Goal: Information Seeking & Learning: Understand process/instructions

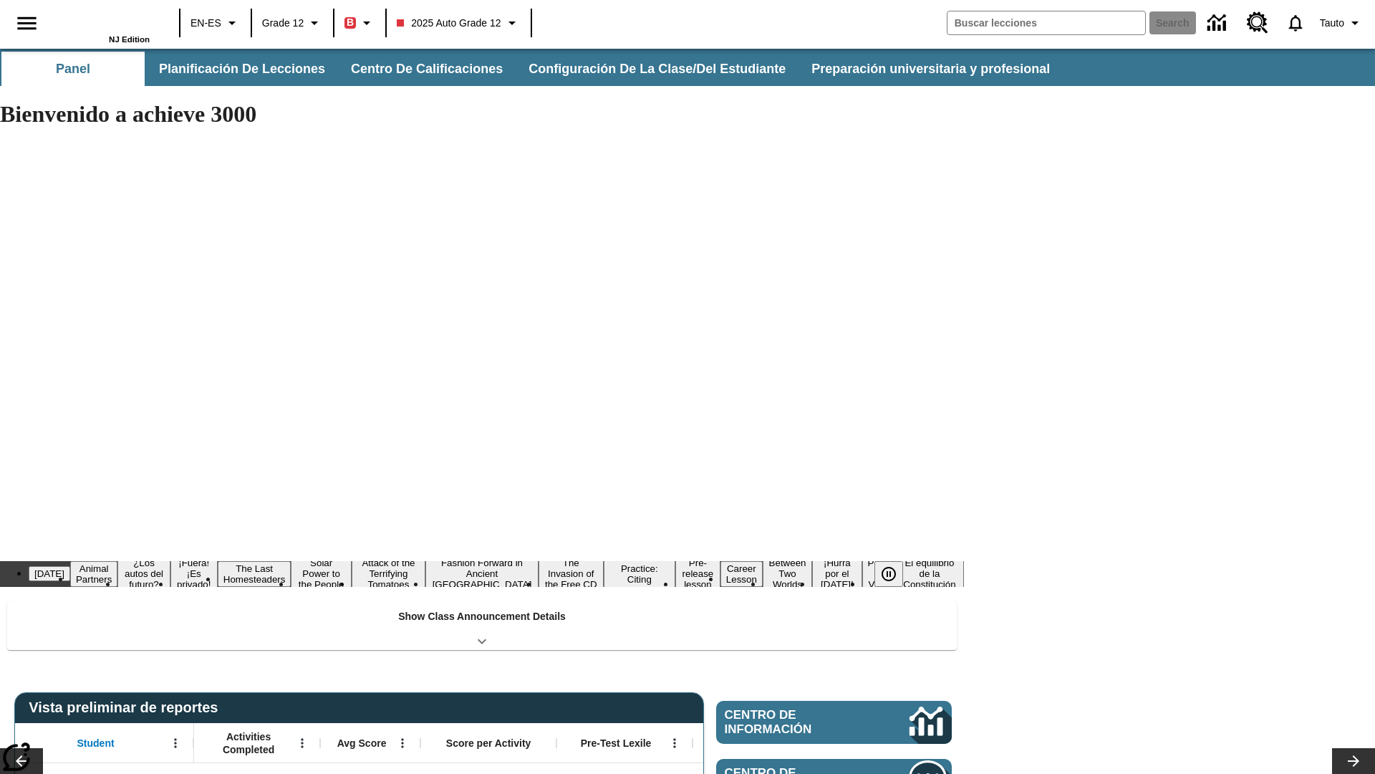
type input "-1"
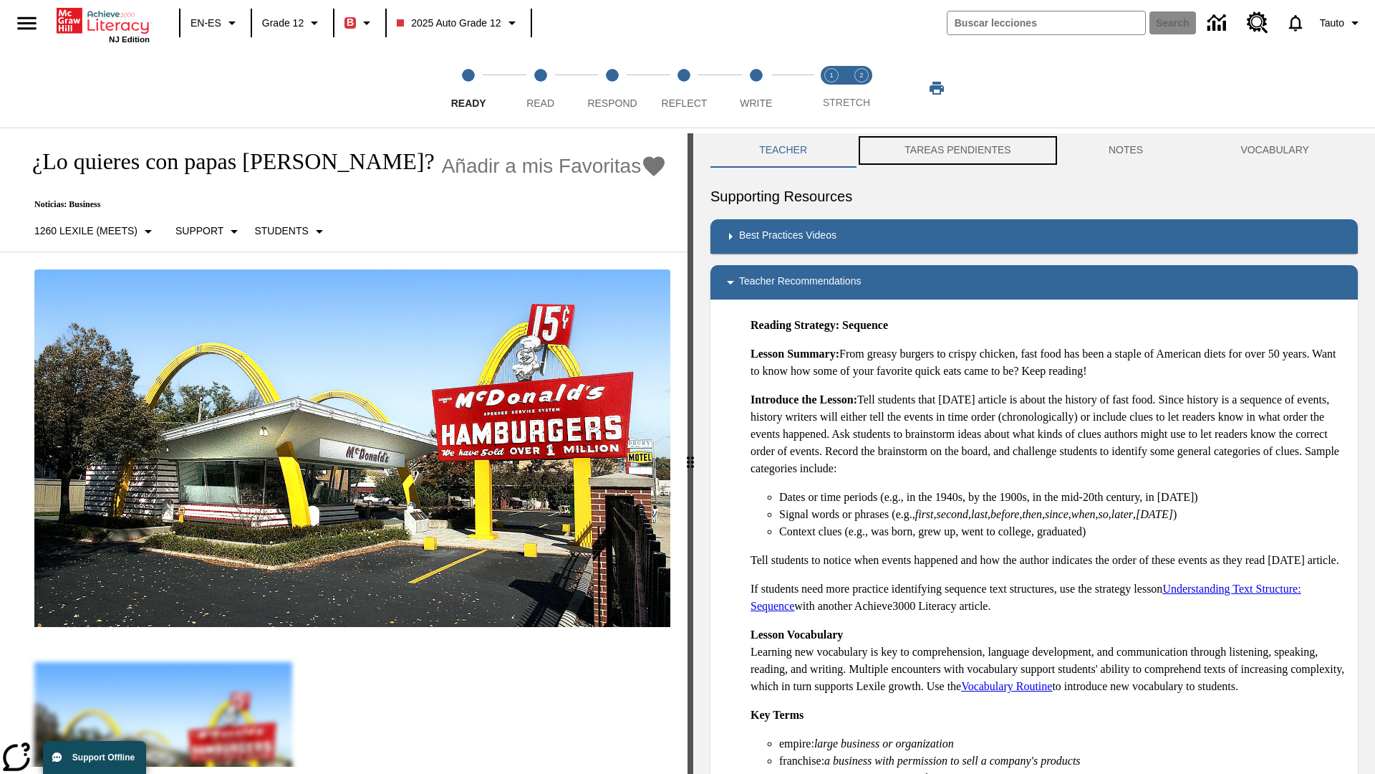
click at [949, 150] on button "TAREAS PENDIENTES" at bounding box center [958, 150] width 204 height 34
click at [958, 150] on button "TAREAS PENDIENTES" at bounding box center [958, 150] width 204 height 34
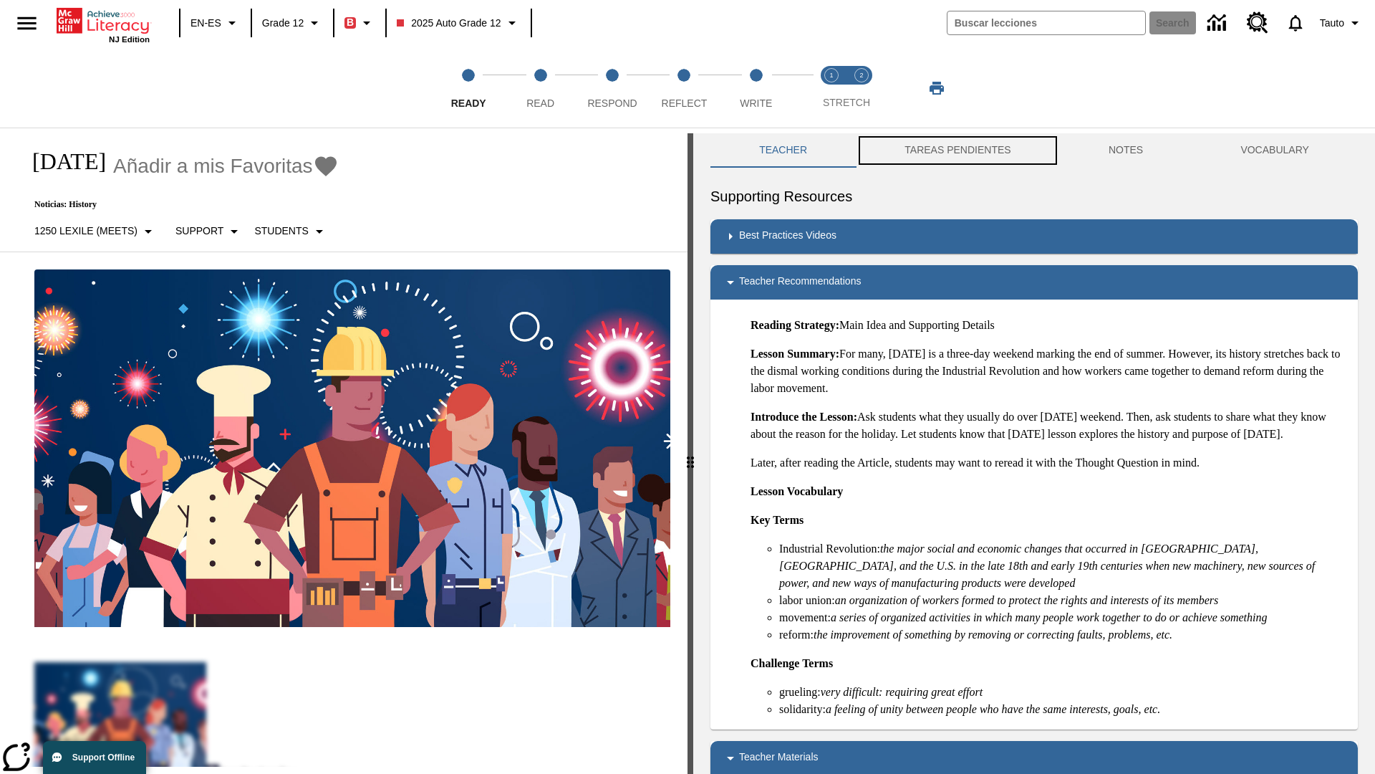
click at [958, 150] on button "TAREAS PENDIENTES" at bounding box center [958, 150] width 204 height 34
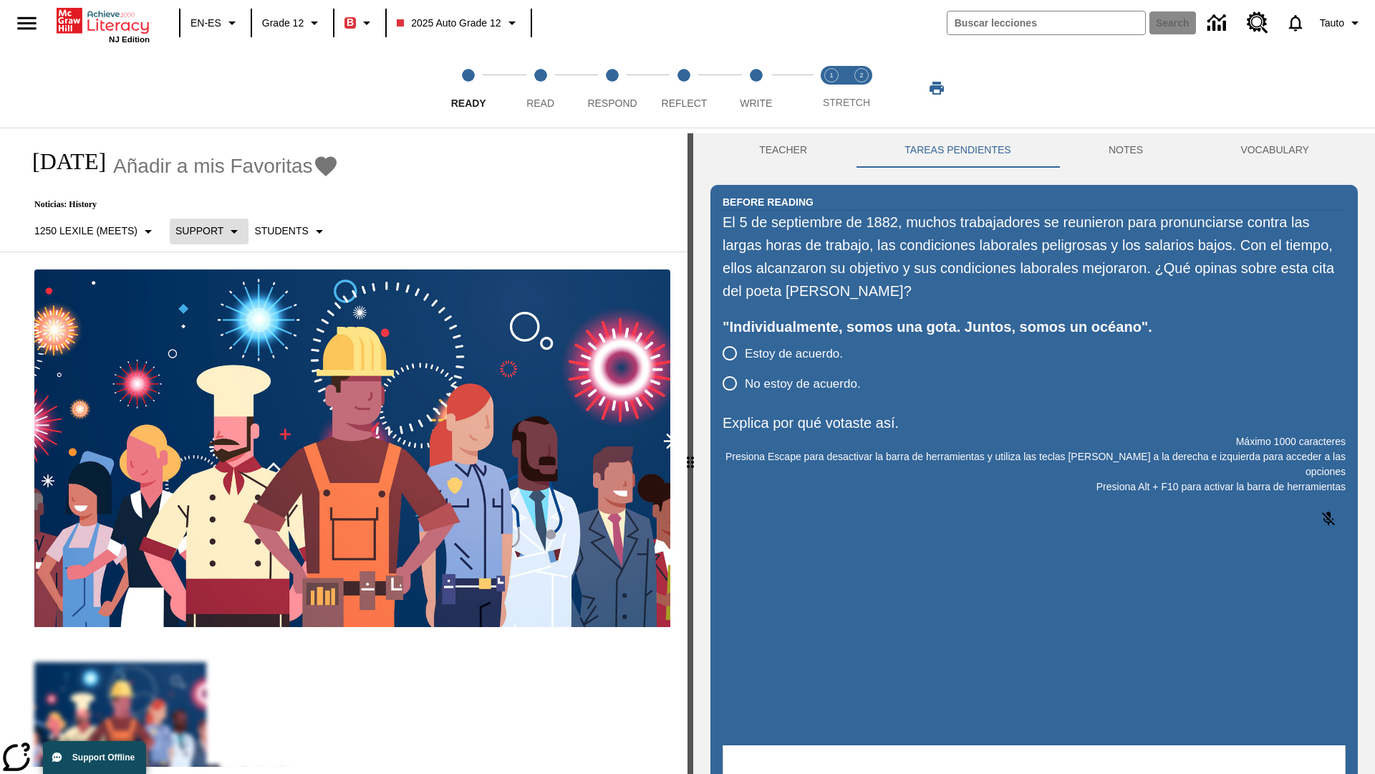
click at [207, 231] on p "Support" at bounding box center [200, 231] width 48 height 15
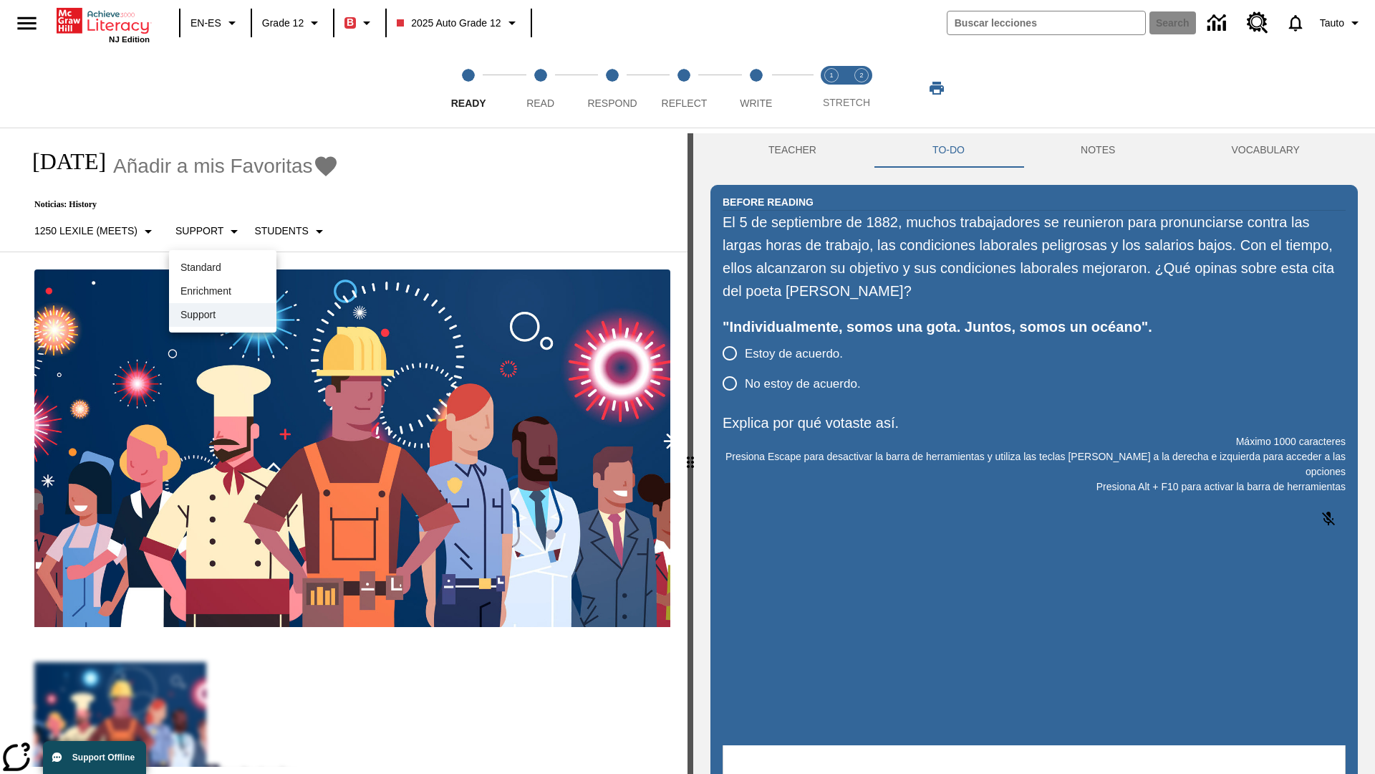
click at [223, 315] on p "Support" at bounding box center [223, 314] width 85 height 15
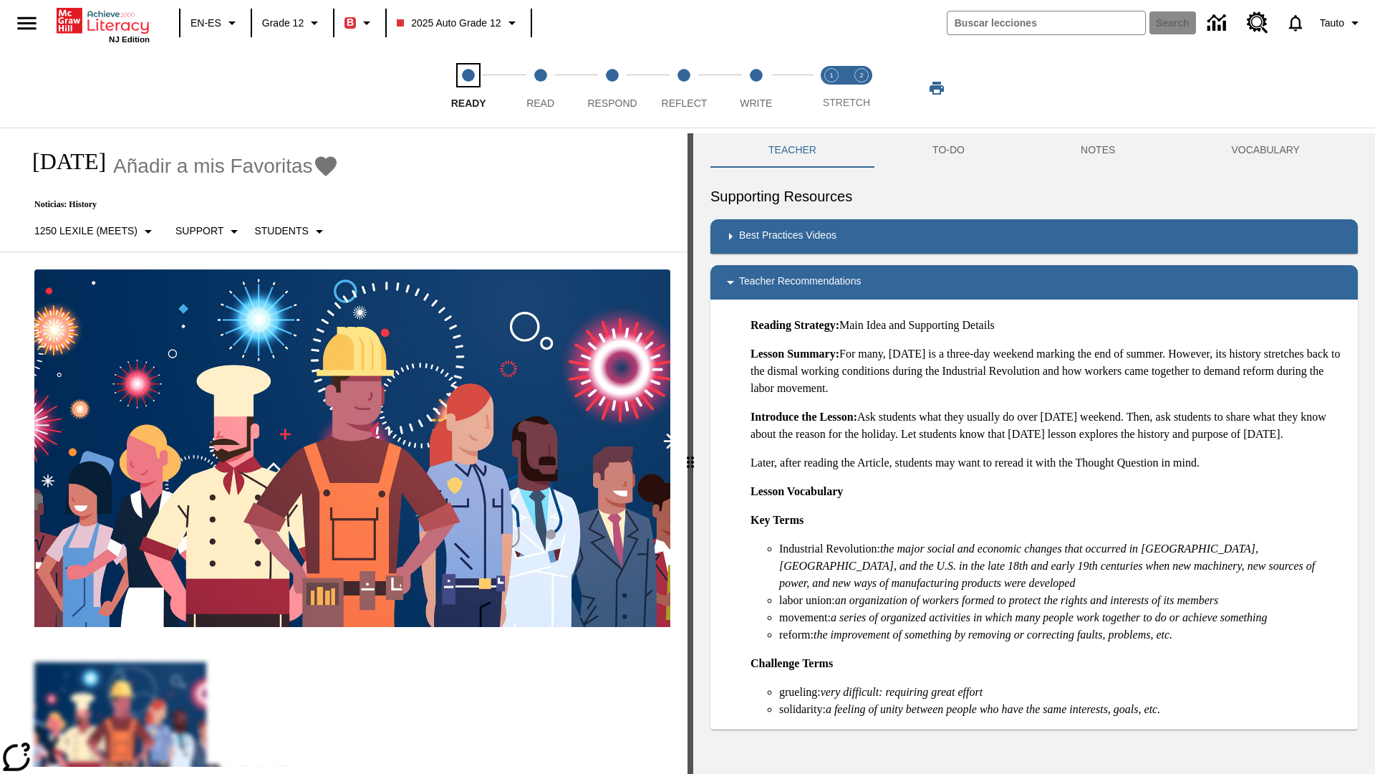
click at [469, 88] on span "Ready" at bounding box center [468, 98] width 35 height 26
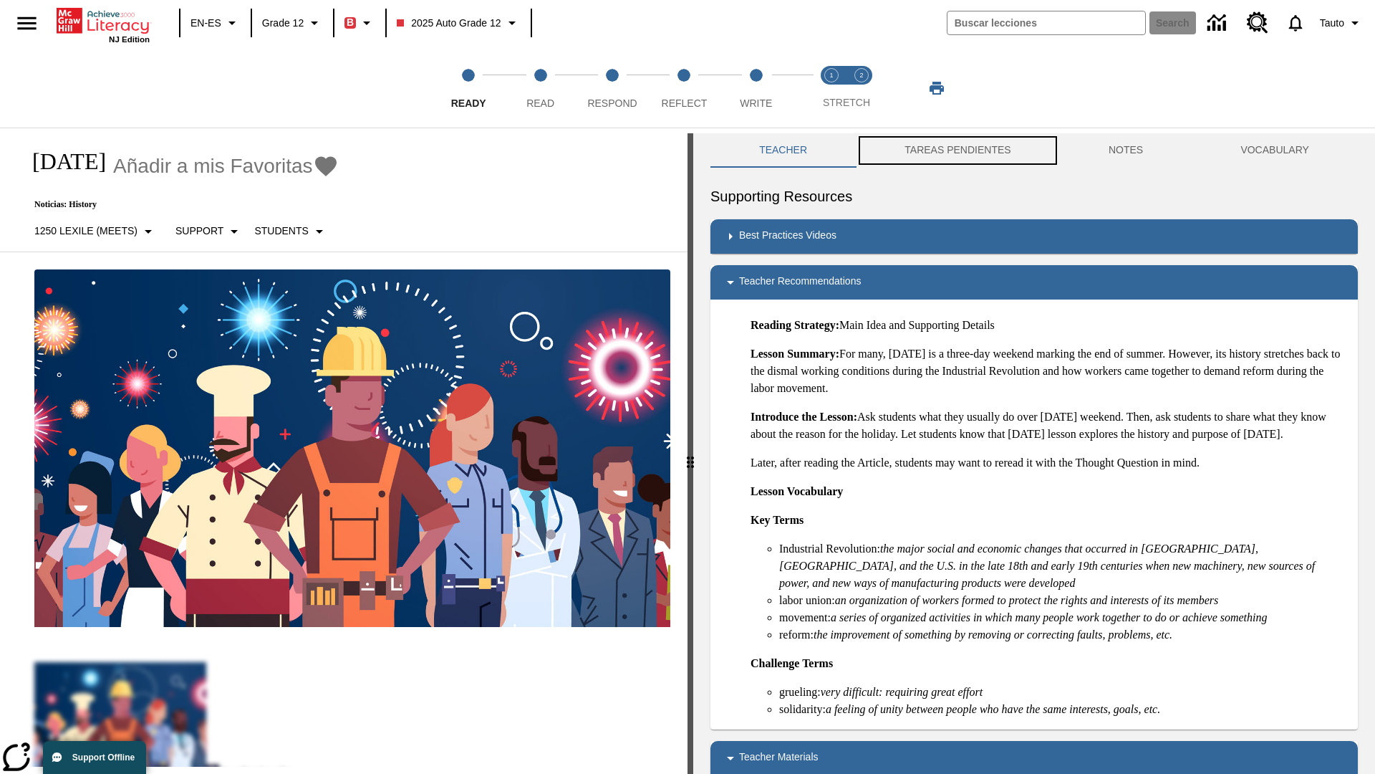
click at [949, 150] on button "TAREAS PENDIENTES" at bounding box center [958, 150] width 204 height 34
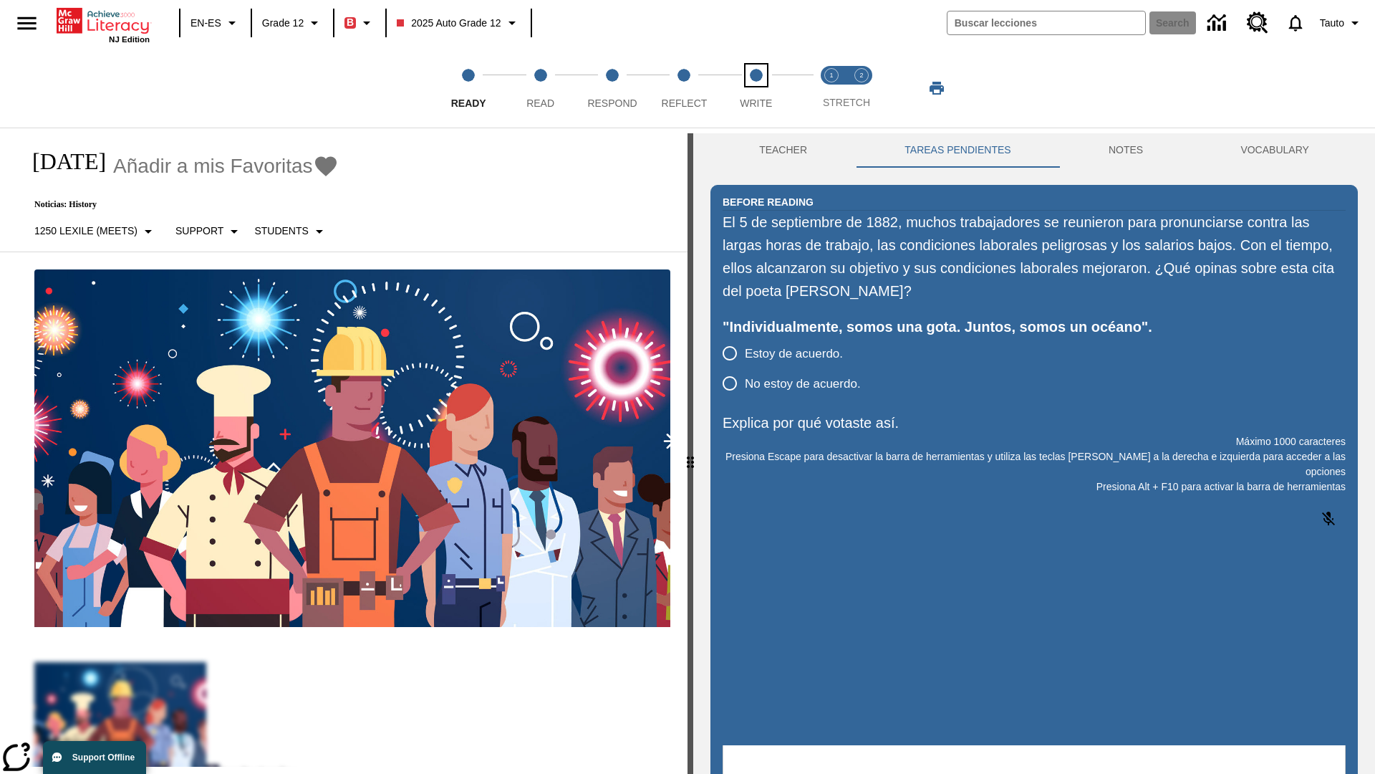
click at [756, 88] on span "Write" at bounding box center [756, 98] width 32 height 26
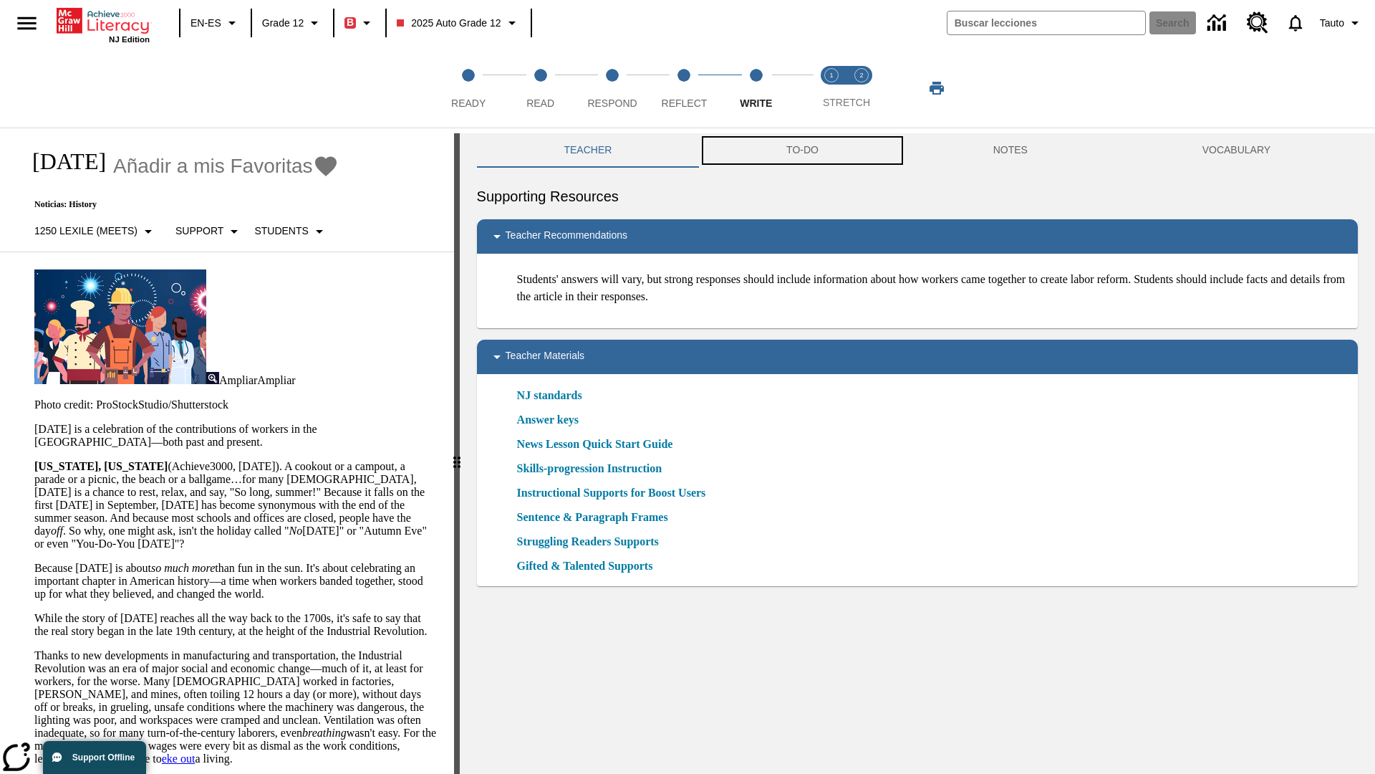
scroll to position [1, 0]
click at [803, 150] on button "TAREAS PENDIENTES" at bounding box center [812, 150] width 262 height 34
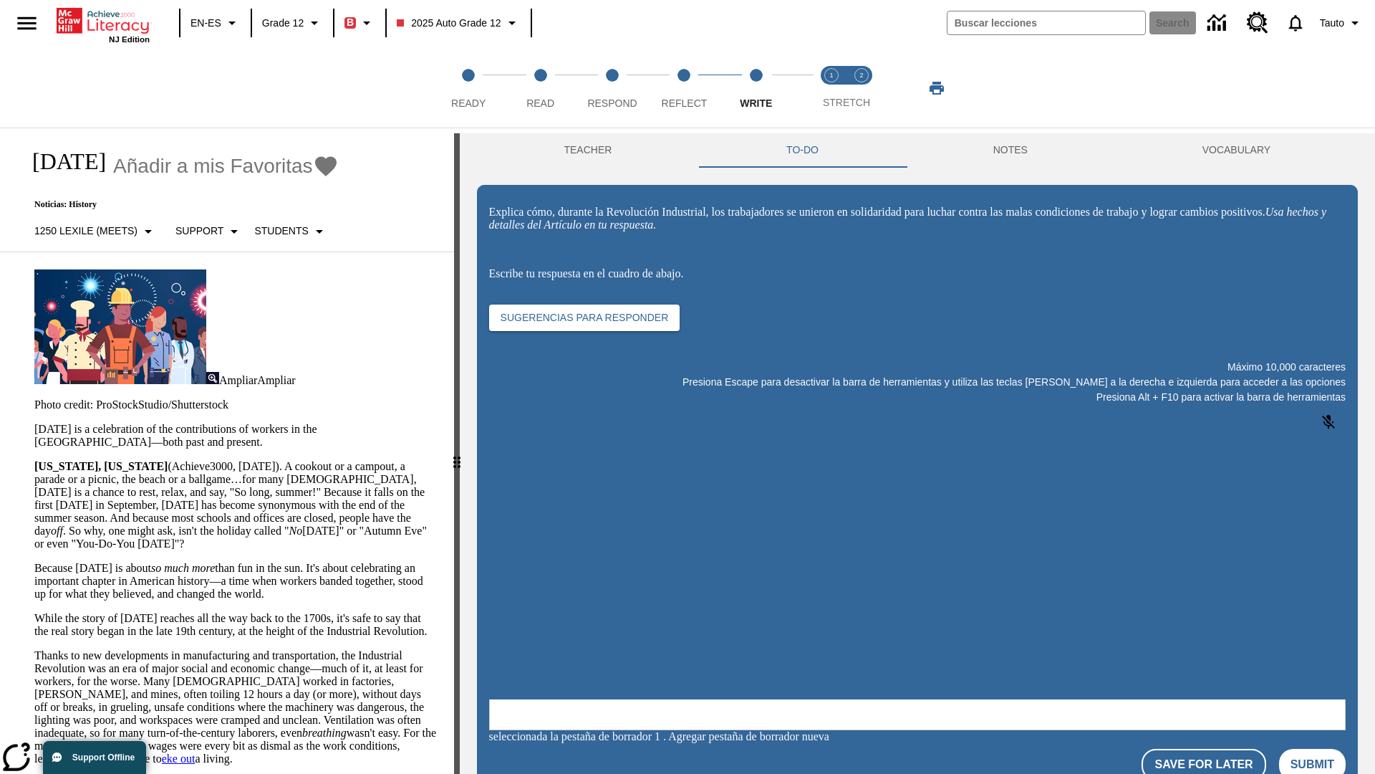
scroll to position [0, 0]
